Goal: Information Seeking & Learning: Learn about a topic

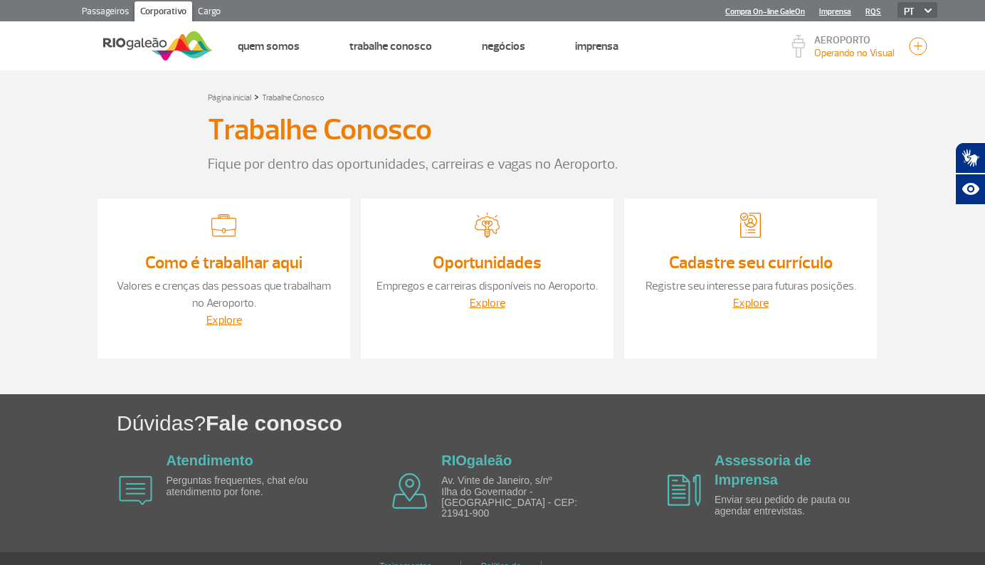
click at [110, 125] on div "Trabalhe Conosco Fique por dentro das oportunidades, carreiras e vagas no Aerop…" at bounding box center [492, 140] width 790 height 70
click at [532, 252] on link "Oportunidades" at bounding box center [487, 262] width 109 height 21
click at [763, 305] on link "Explore" at bounding box center [751, 303] width 36 height 14
click at [112, 172] on div "Trabalhe Conosco Fique por dentro das oportunidades, carreiras e vagas no Aerop…" at bounding box center [492, 140] width 790 height 70
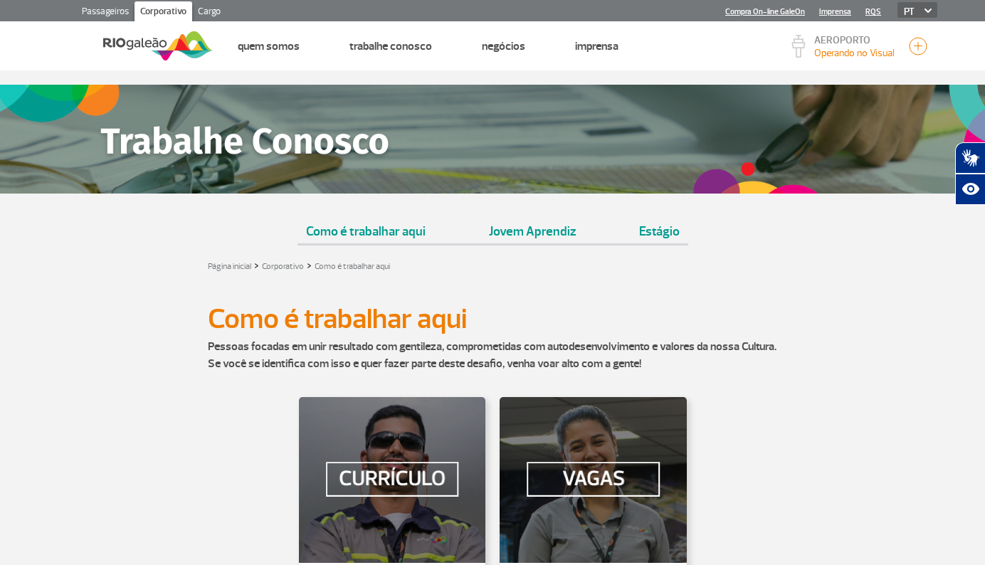
click at [532, 233] on link "Jovem Aprendiz" at bounding box center [532, 226] width 104 height 36
click at [554, 270] on div "Página inicial > Corporativo > Como é trabalhar aqui" at bounding box center [492, 265] width 569 height 17
click at [555, 270] on div "Página inicial > Corporativo > Como é trabalhar aqui" at bounding box center [492, 265] width 569 height 17
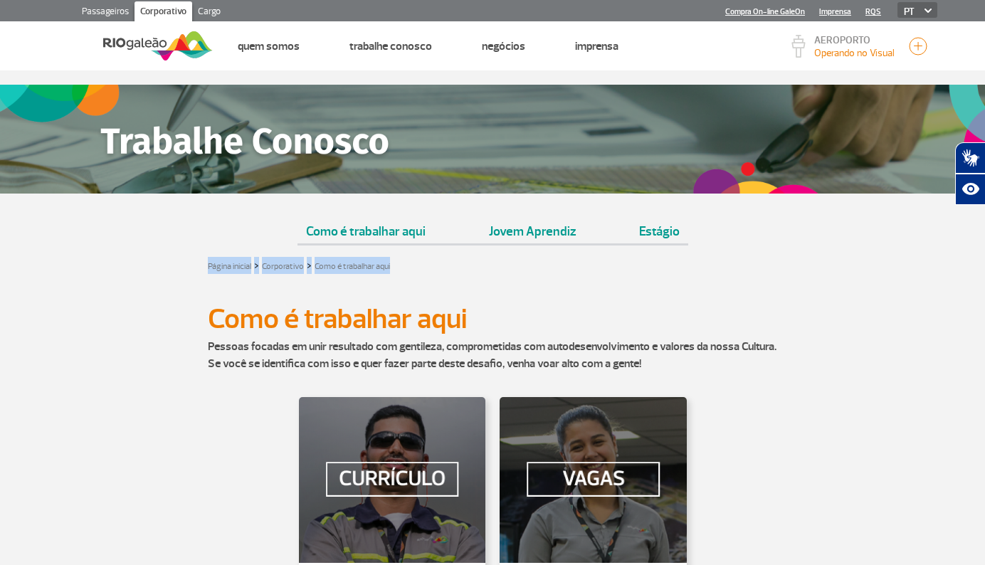
click at [555, 270] on div "Página inicial > Corporativo > Como é trabalhar aqui" at bounding box center [492, 265] width 569 height 17
click at [558, 286] on div at bounding box center [492, 292] width 790 height 14
click at [559, 286] on div at bounding box center [492, 292] width 790 height 14
click at [559, 285] on div at bounding box center [492, 292] width 790 height 14
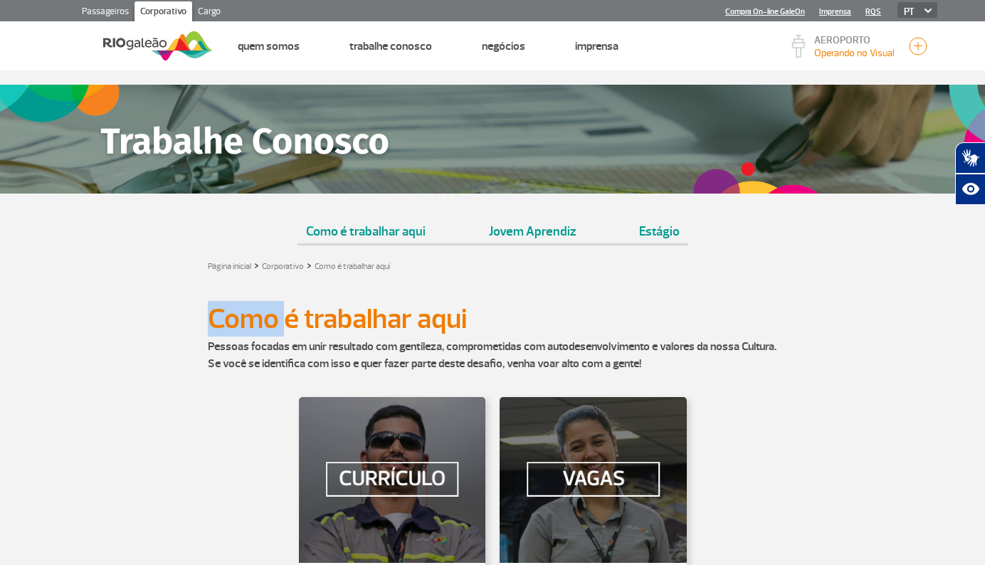
click at [559, 285] on div at bounding box center [492, 292] width 790 height 14
drag, startPoint x: 507, startPoint y: 305, endPoint x: 416, endPoint y: 313, distance: 90.7
click at [416, 313] on div "Como é trabalhar aqui Como é trabalhar aqui" at bounding box center [492, 319] width 790 height 38
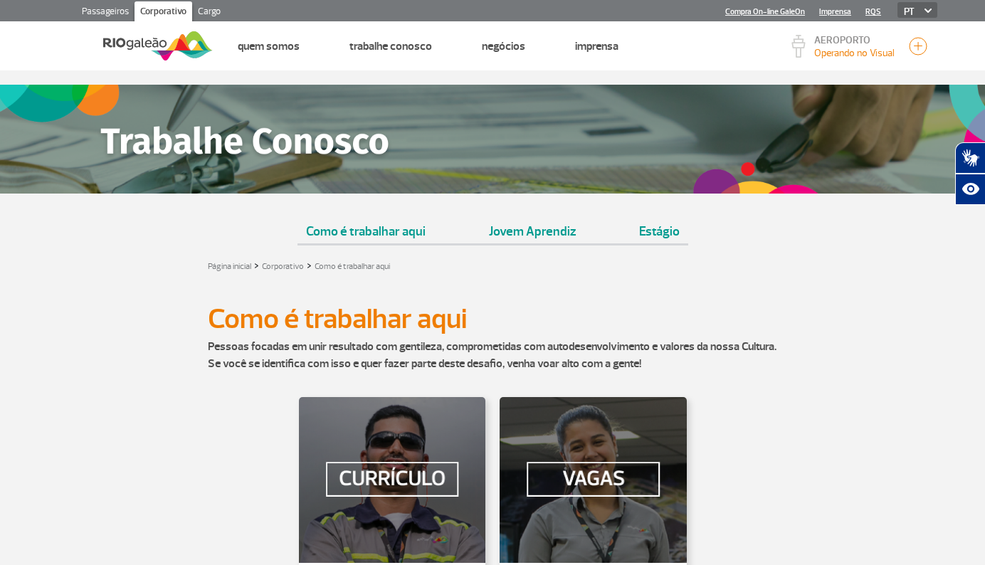
click at [521, 262] on div "Página inicial > Corporativo > Como é trabalhar aqui" at bounding box center [492, 265] width 569 height 17
click at [532, 233] on link "Jovem Aprendiz" at bounding box center [532, 226] width 104 height 36
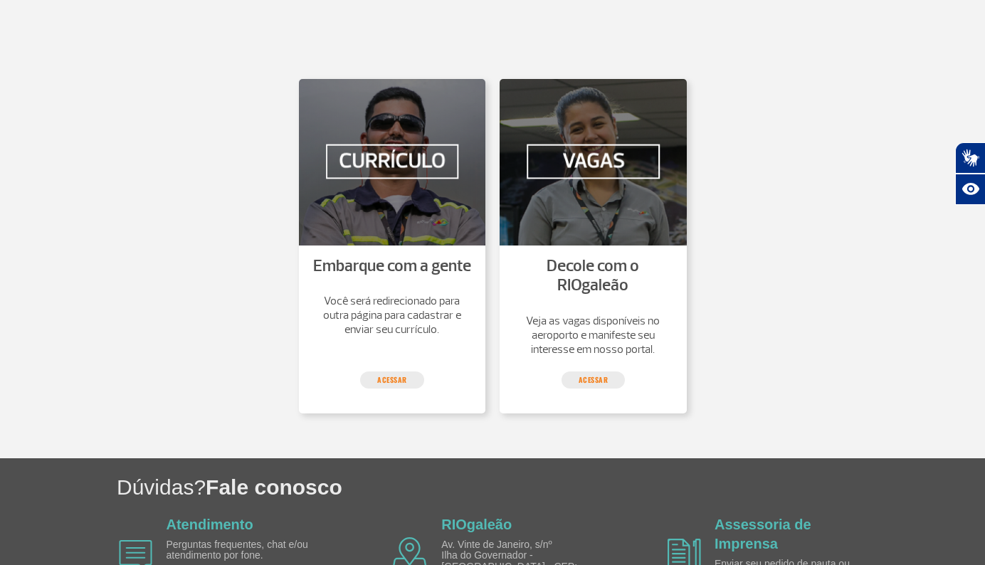
scroll to position [2701, 0]
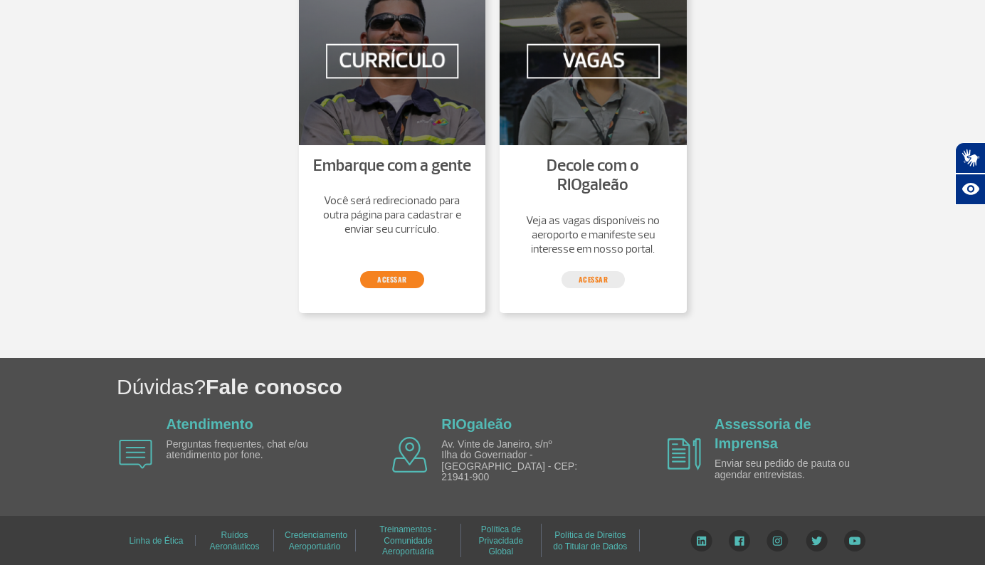
click at [395, 272] on link "Acessar" at bounding box center [392, 279] width 64 height 17
click at [613, 64] on img at bounding box center [593, 62] width 187 height 166
